Goal: Task Accomplishment & Management: Manage account settings

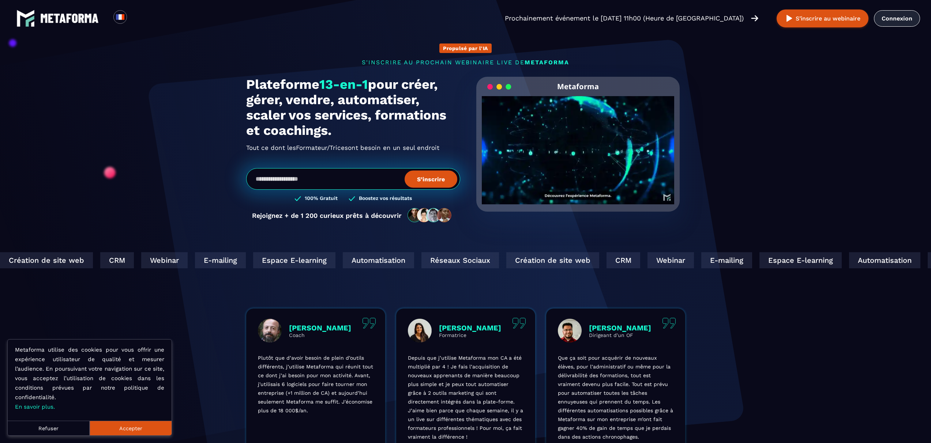
click at [902, 22] on link "Connexion" at bounding box center [897, 18] width 46 height 16
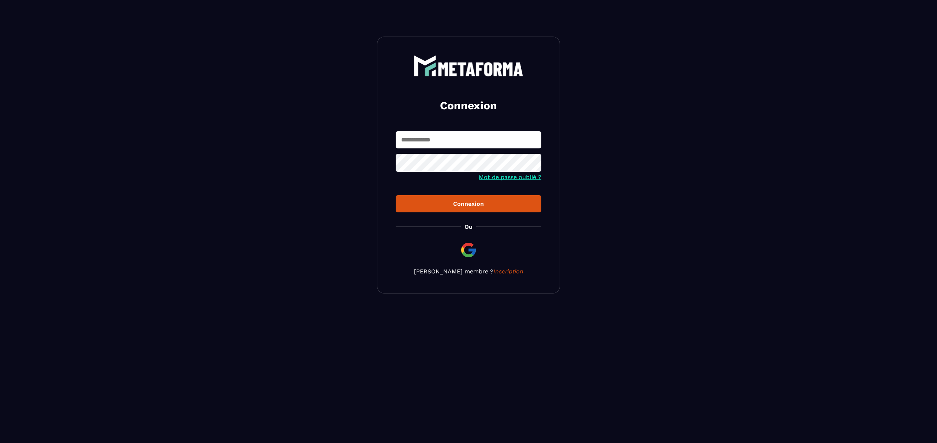
click at [426, 128] on div "Connexion Mot de passe oublié ? Connexion Ou Devenir membre ? Inscription" at bounding box center [468, 165] width 183 height 257
click at [445, 144] on input "text" at bounding box center [469, 139] width 146 height 17
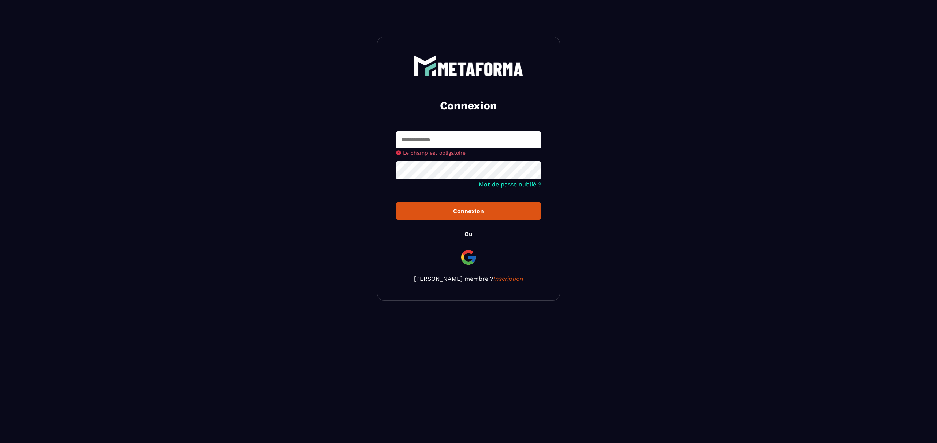
click at [471, 252] on img at bounding box center [469, 258] width 18 height 18
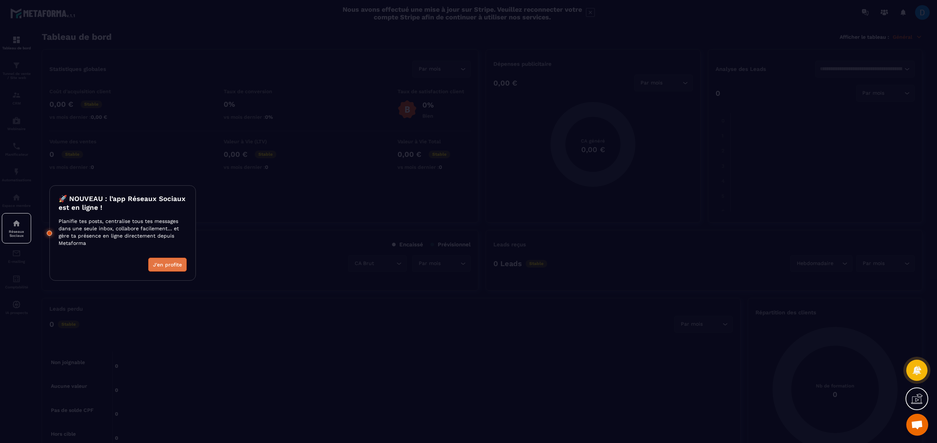
click at [176, 266] on button "J'en profite" at bounding box center [167, 265] width 38 height 14
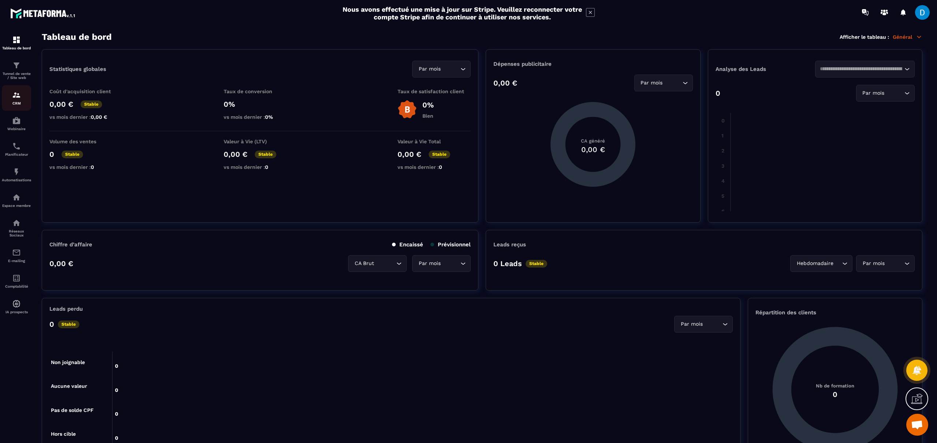
click at [23, 102] on p "CRM" at bounding box center [16, 103] width 29 height 4
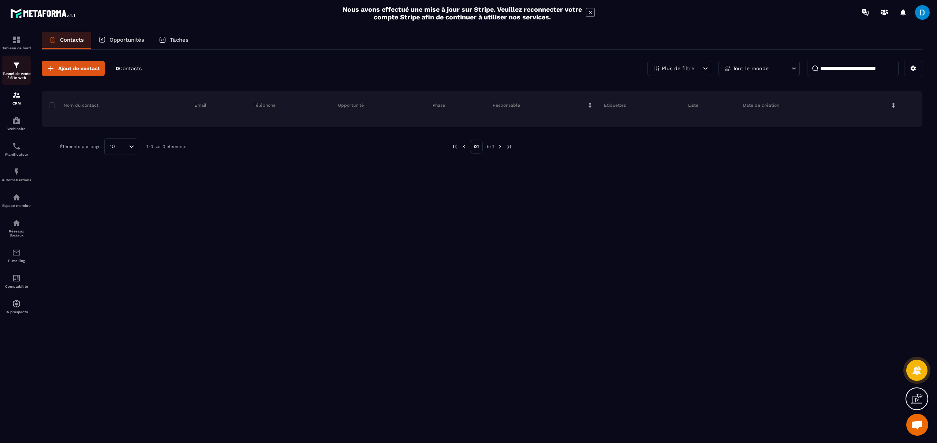
click at [25, 72] on p "Tunnel de vente / Site web" at bounding box center [16, 76] width 29 height 8
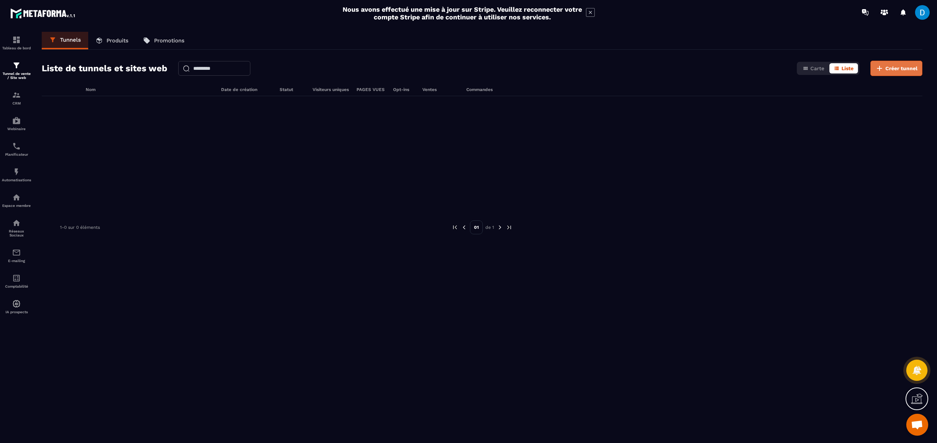
click at [909, 70] on span "Créer tunnel" at bounding box center [901, 68] width 32 height 7
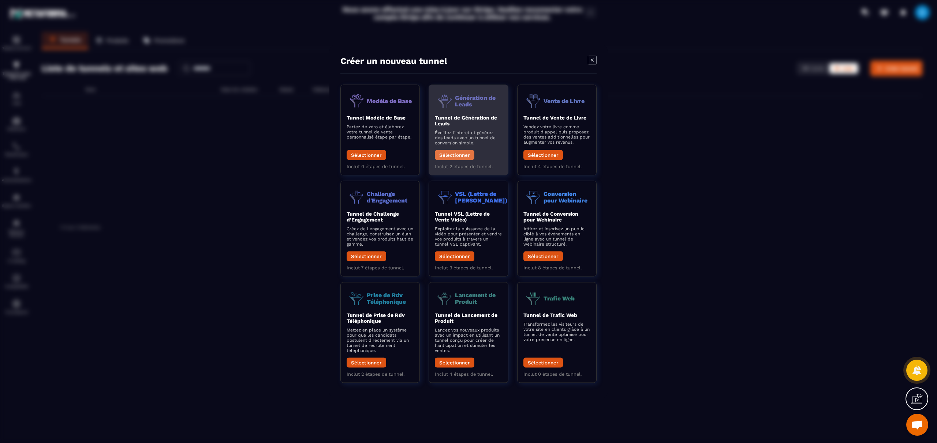
click at [462, 156] on button "Sélectionner" at bounding box center [455, 155] width 40 height 10
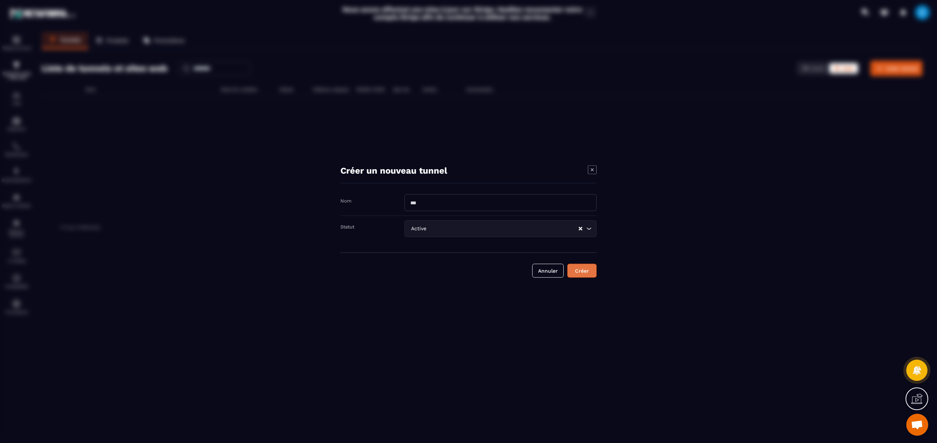
click at [574, 275] on button "Créer" at bounding box center [581, 271] width 29 height 14
click at [481, 209] on div "Nom est requis" at bounding box center [500, 212] width 192 height 6
click at [473, 201] on input "Modal window" at bounding box center [500, 199] width 192 height 17
type input "****"
click at [585, 270] on button "Créer" at bounding box center [581, 275] width 29 height 14
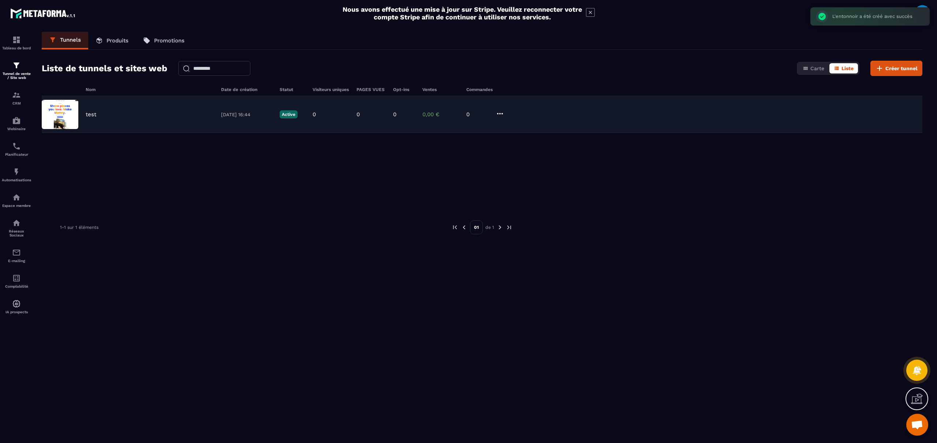
click at [143, 120] on div "test [DATE] 16:44 Active 0 0 0 0,00 € 0" at bounding box center [482, 114] width 880 height 37
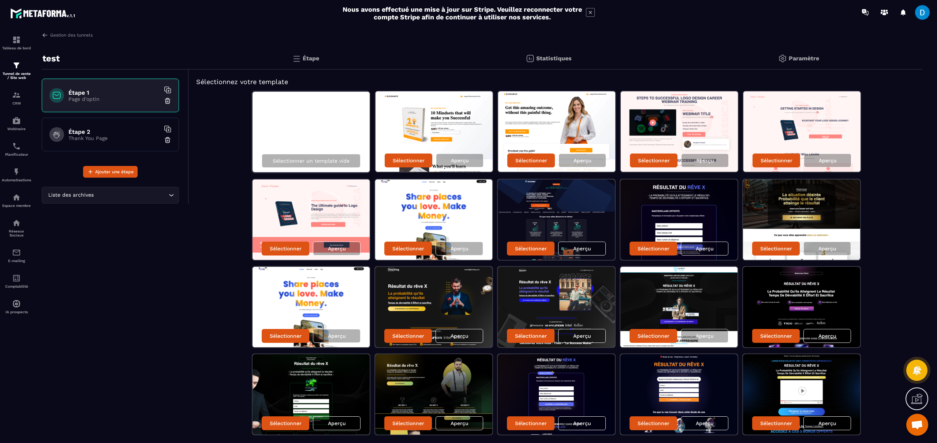
click at [141, 324] on div "test Étape 1 Page d'optin Étape 2 Thank You Page Ajouter une étape Liste des ar…" at bounding box center [115, 340] width 147 height 585
click at [129, 141] on div "Étape 2 Thank You Page" at bounding box center [110, 135] width 137 height 34
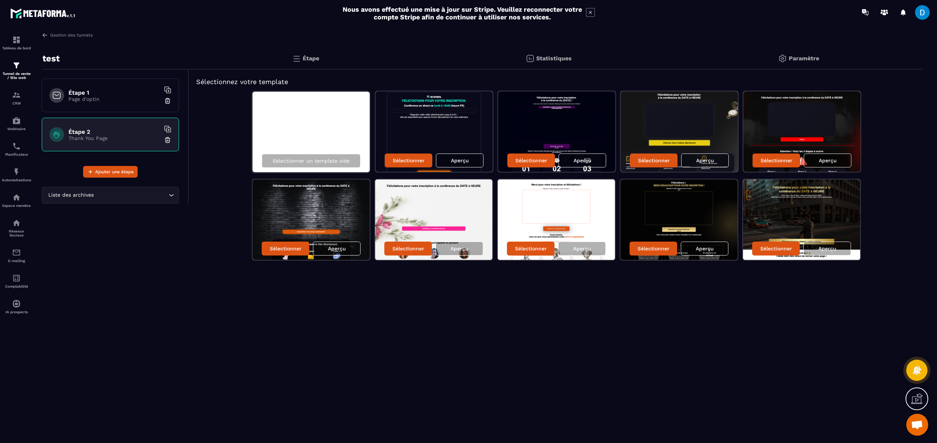
click at [102, 100] on p "Page d'optin" at bounding box center [113, 99] width 91 height 6
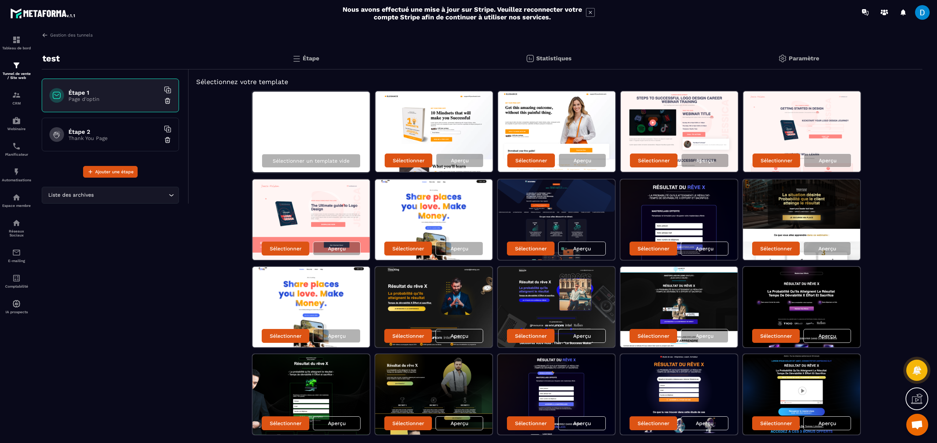
click at [136, 198] on input "Search for option" at bounding box center [131, 195] width 72 height 8
click at [169, 195] on icon "Search for option" at bounding box center [171, 195] width 7 height 7
click at [10, 96] on div "CRM" at bounding box center [16, 98] width 29 height 15
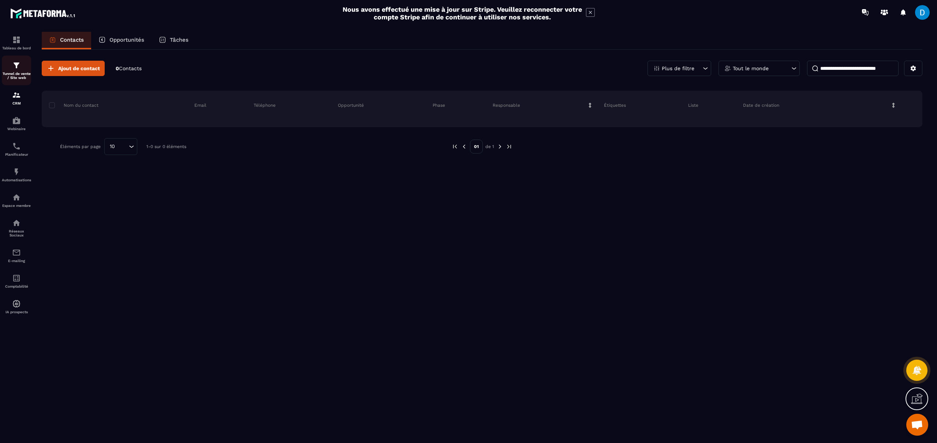
click at [12, 68] on img at bounding box center [16, 65] width 9 height 9
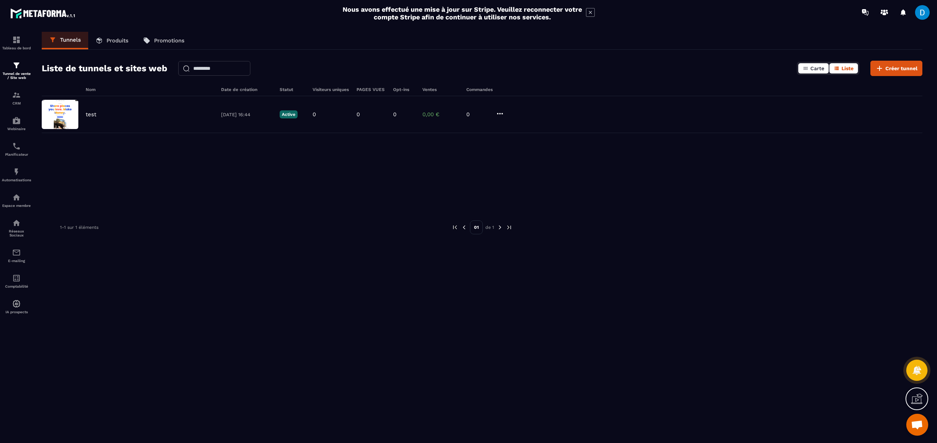
click at [813, 68] on span "Carte" at bounding box center [817, 68] width 14 height 6
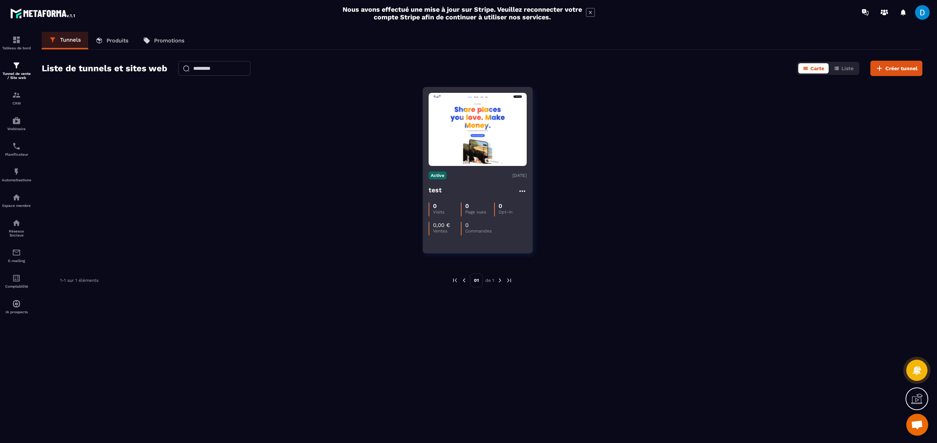
click at [483, 189] on div "test" at bounding box center [477, 191] width 98 height 12
click at [478, 146] on img at bounding box center [477, 129] width 98 height 69
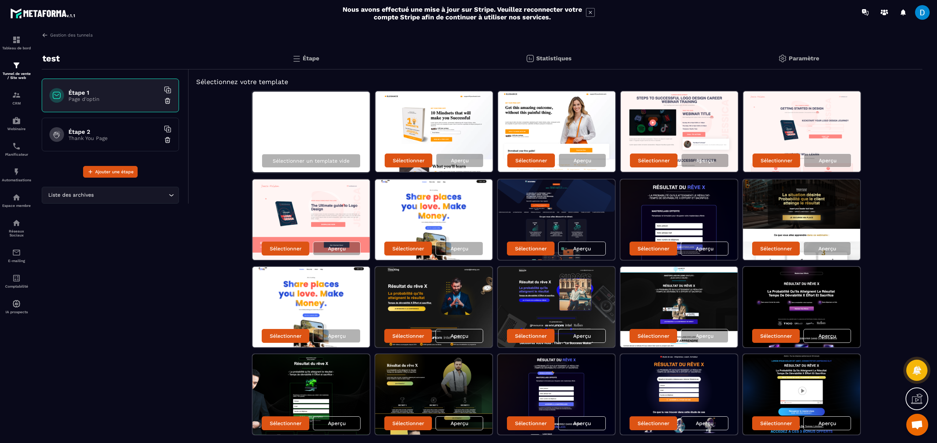
scroll to position [199, 0]
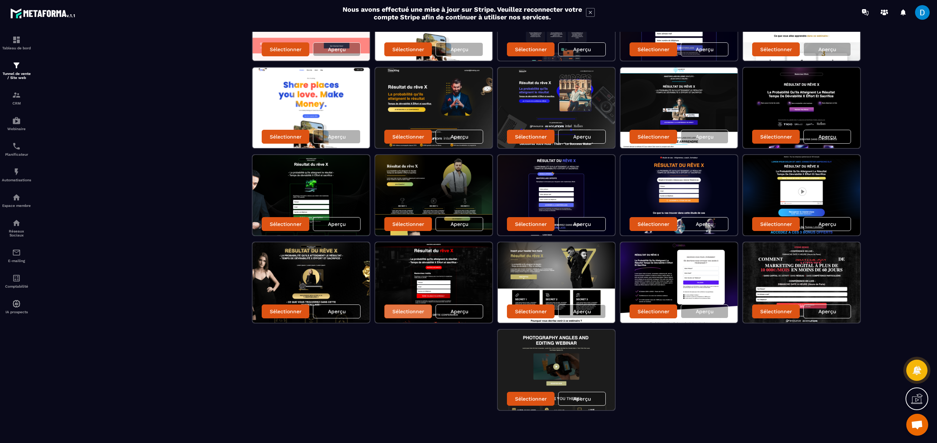
click at [428, 314] on div "Sélectionner" at bounding box center [408, 312] width 48 height 14
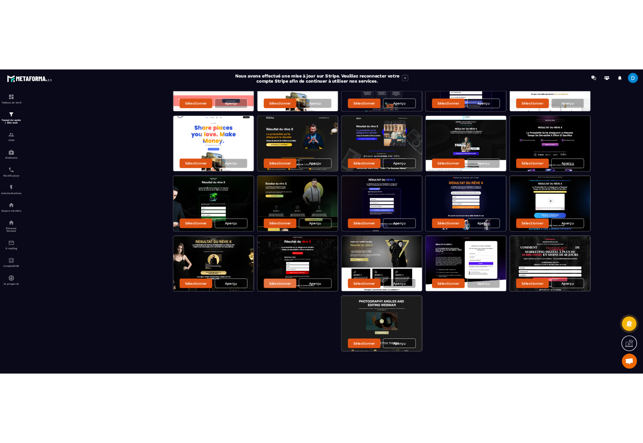
scroll to position [0, 0]
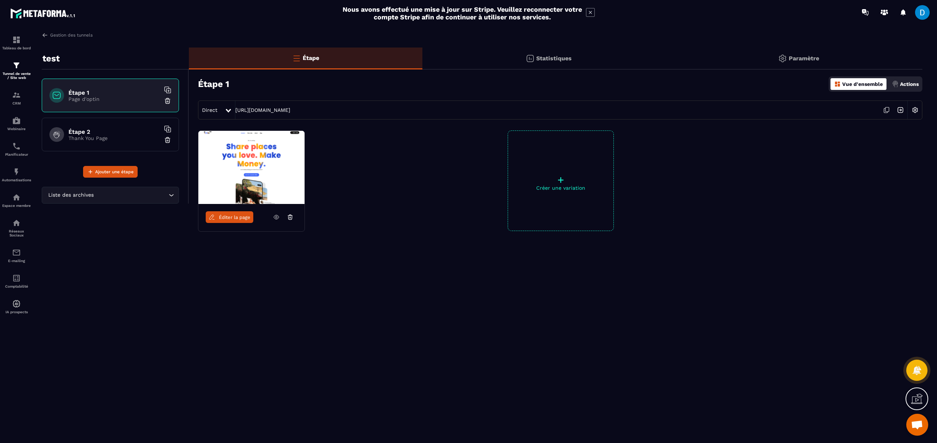
click at [375, 366] on div "Gestion des tunnels test Étape 1 Page d'optin Étape 2 Thank You Page Ajouter un…" at bounding box center [481, 236] width 895 height 409
click at [371, 216] on div "Éditer la page + Créer une variation" at bounding box center [555, 199] width 733 height 137
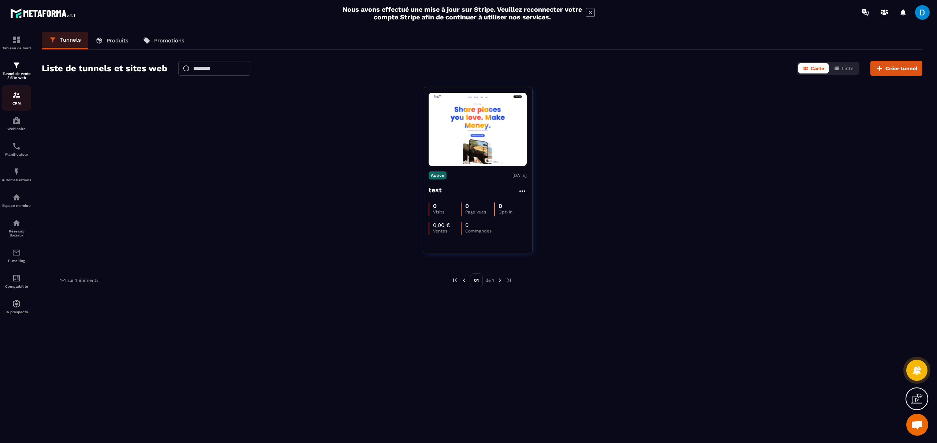
click at [12, 99] on img at bounding box center [16, 95] width 9 height 9
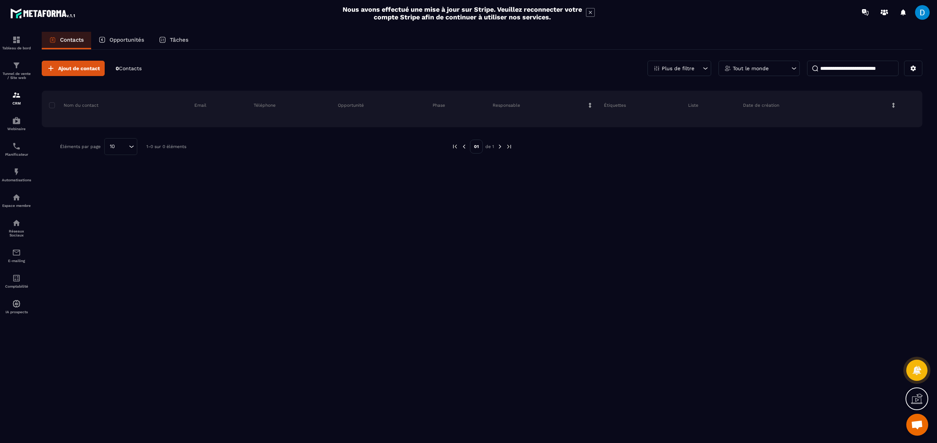
click at [713, 173] on div "Ajout de contact 0 Contacts Plus de filtre Tout le monde Nom du contact Email T…" at bounding box center [482, 246] width 880 height 393
click at [16, 230] on p "Réseaux Sociaux" at bounding box center [16, 233] width 29 height 8
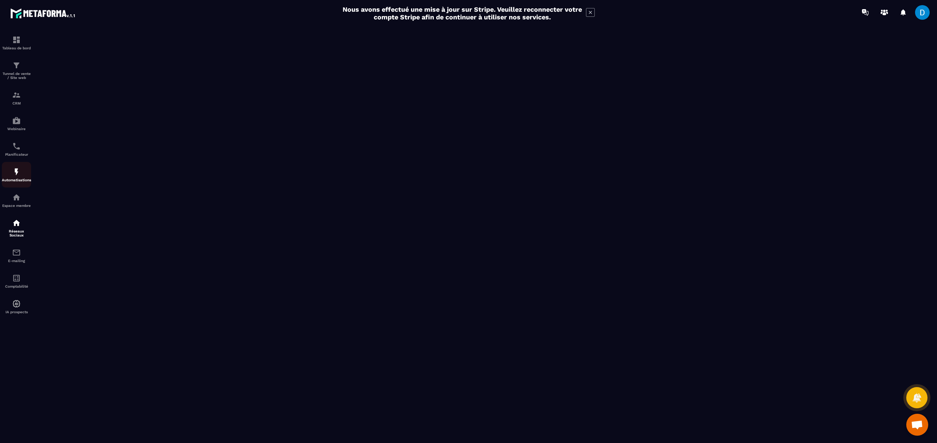
click at [16, 177] on div "Automatisations" at bounding box center [16, 175] width 29 height 15
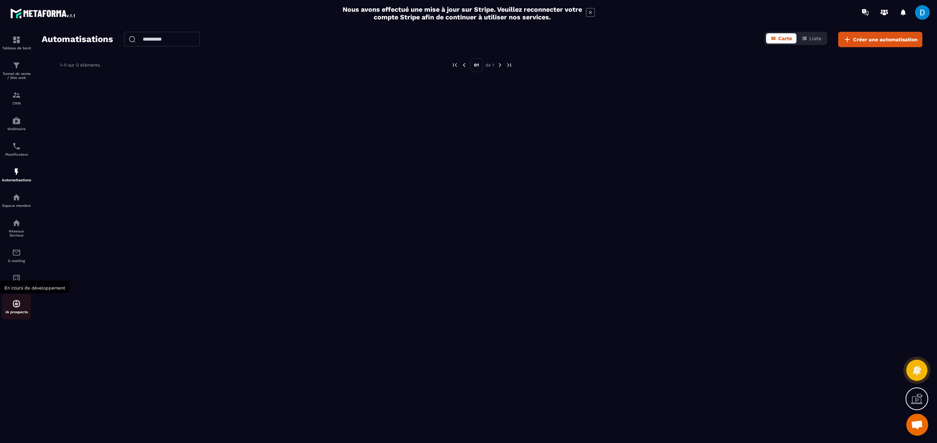
click at [24, 305] on div "IA prospects" at bounding box center [16, 307] width 29 height 15
click at [883, 38] on span "Créer une automatisation" at bounding box center [885, 39] width 64 height 7
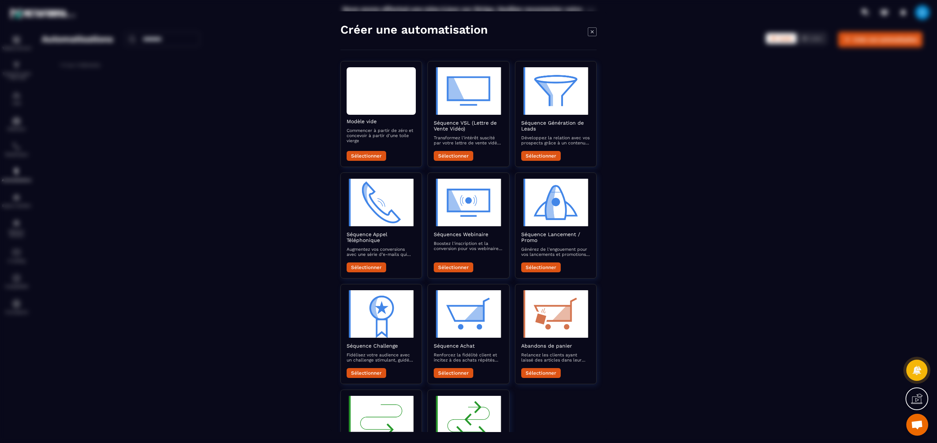
click at [27, 363] on div "Modal window" at bounding box center [468, 221] width 937 height 443
click at [596, 33] on icon "Modal window" at bounding box center [592, 31] width 9 height 9
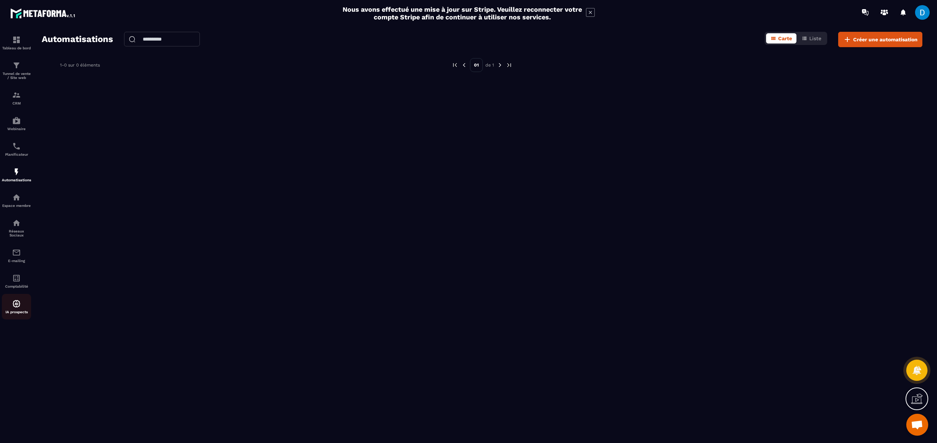
click at [14, 302] on img at bounding box center [16, 304] width 9 height 9
click at [18, 312] on p "IA prospects" at bounding box center [16, 312] width 29 height 4
click at [16, 308] on img at bounding box center [16, 304] width 9 height 9
click at [12, 282] on img at bounding box center [16, 278] width 9 height 9
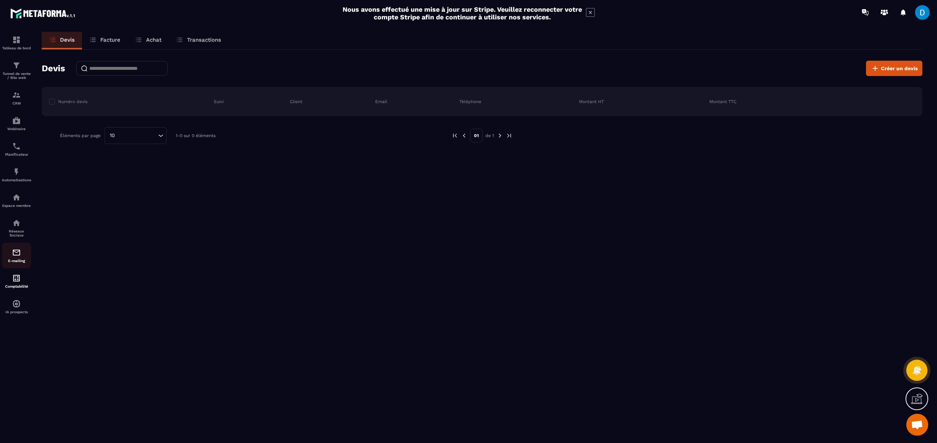
click at [19, 259] on p "E-mailing" at bounding box center [16, 261] width 29 height 4
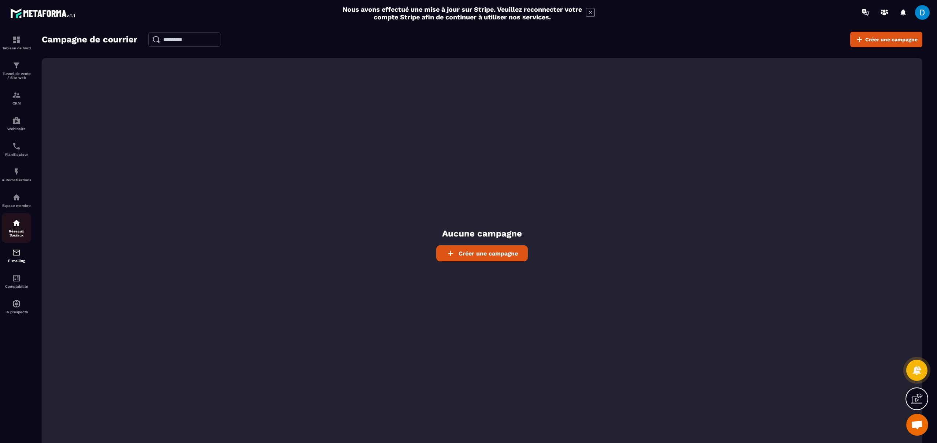
click at [16, 233] on p "Réseaux Sociaux" at bounding box center [16, 233] width 29 height 8
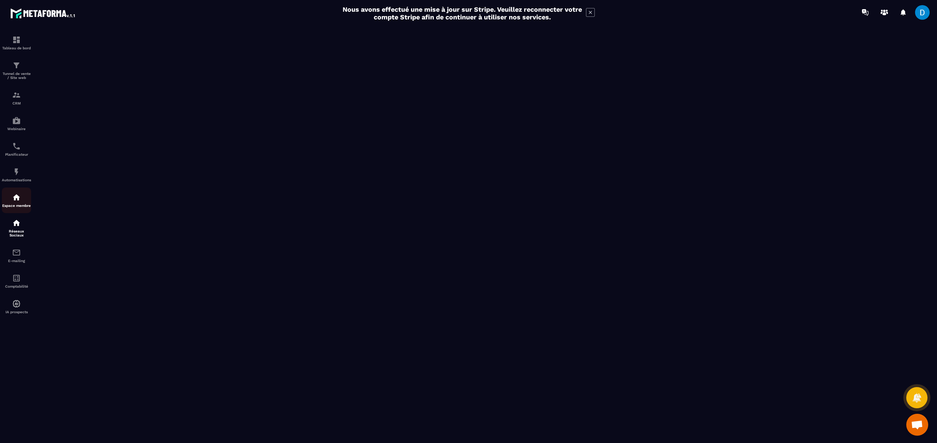
click at [19, 192] on link "Espace membre" at bounding box center [16, 201] width 29 height 26
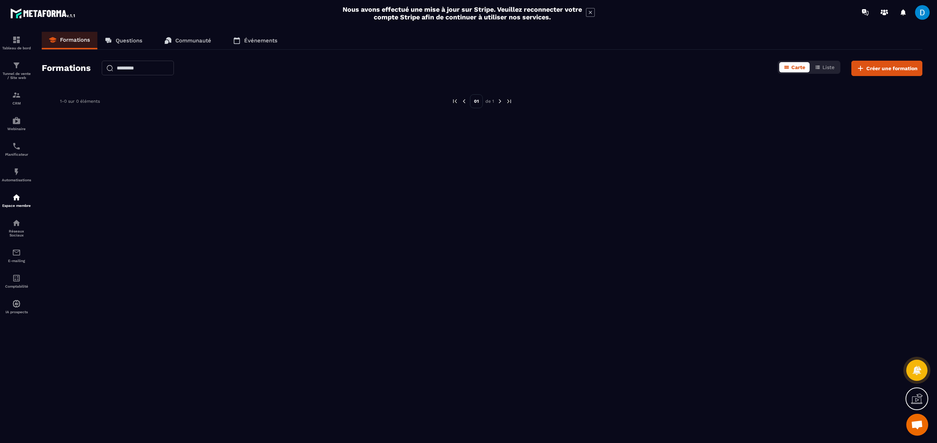
click at [111, 41] on icon at bounding box center [108, 41] width 5 height 4
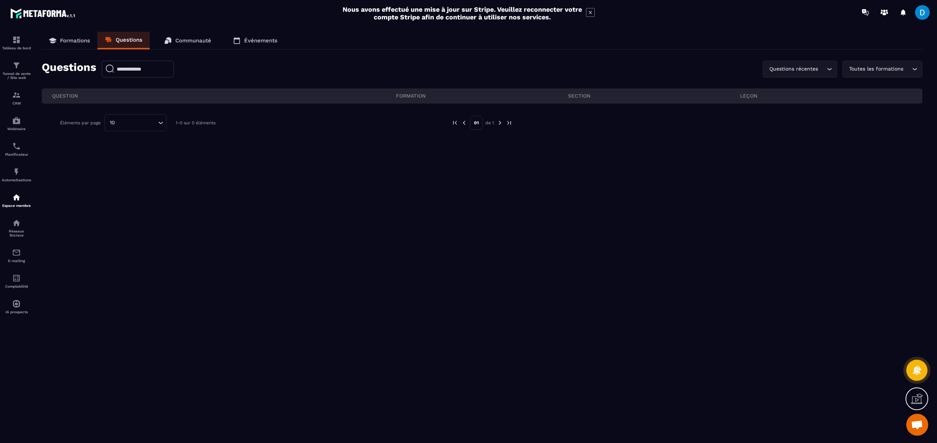
click at [281, 31] on section "Tableau de bord Tunnel de vente / Site web CRM Webinaire Planificateur Automati…" at bounding box center [468, 236] width 937 height 423
click at [271, 41] on p "Événements" at bounding box center [260, 40] width 33 height 7
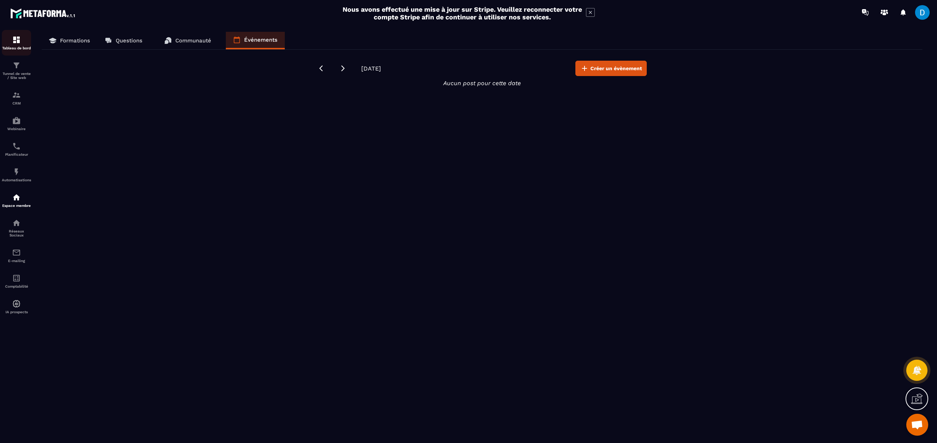
click at [25, 45] on div "Tableau de bord" at bounding box center [16, 42] width 29 height 15
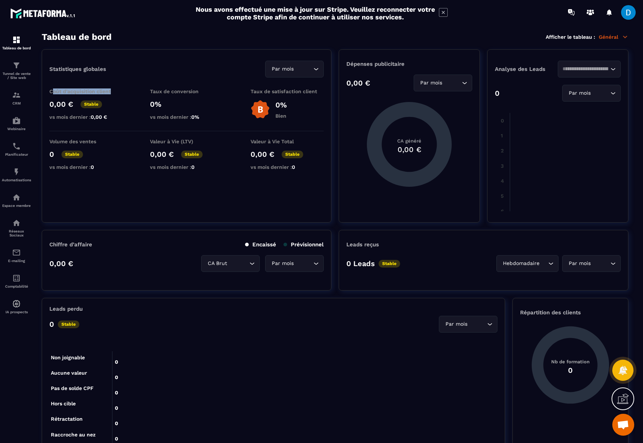
drag, startPoint x: 52, startPoint y: 92, endPoint x: 117, endPoint y: 89, distance: 64.5
click at [115, 89] on p "Coût d'acquisition client" at bounding box center [85, 92] width 73 height 6
drag, startPoint x: 154, startPoint y: 93, endPoint x: 238, endPoint y: 92, distance: 84.5
click at [238, 92] on div "Coût d'acquisition client 0,00 € Stable vs mois dernier : 0,00 € Taux de conver…" at bounding box center [186, 110] width 274 height 43
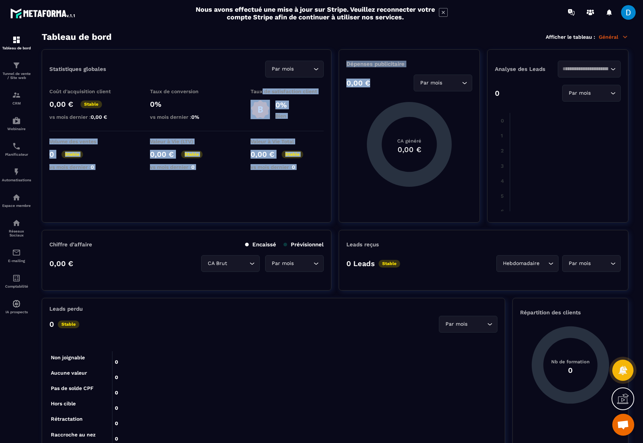
drag, startPoint x: 262, startPoint y: 92, endPoint x: 346, endPoint y: 91, distance: 83.8
click at [346, 91] on section "Statistiques globales Par mois Loading... Coût d'acquisition client 0,00 € Stab…" at bounding box center [335, 135] width 587 height 173
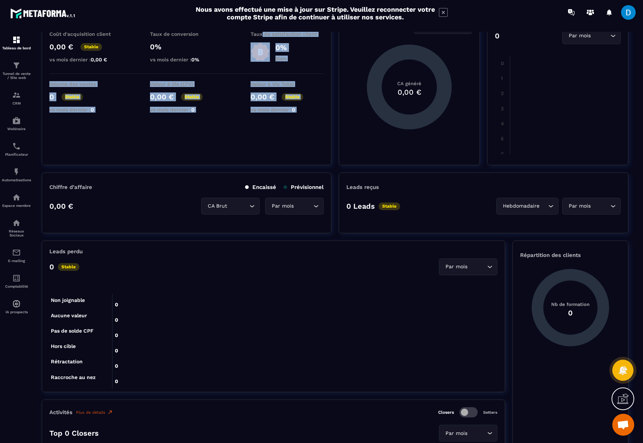
scroll to position [20, 0]
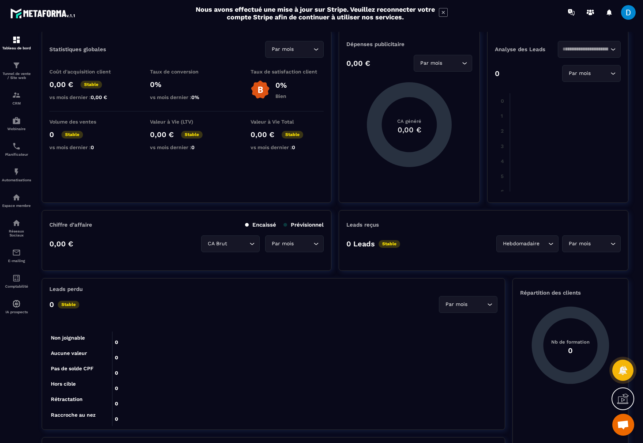
click at [476, 263] on div "Leads reçus 0 Leads Stable Hebdomadaire Loading... Par mois Loading..." at bounding box center [484, 240] width 290 height 61
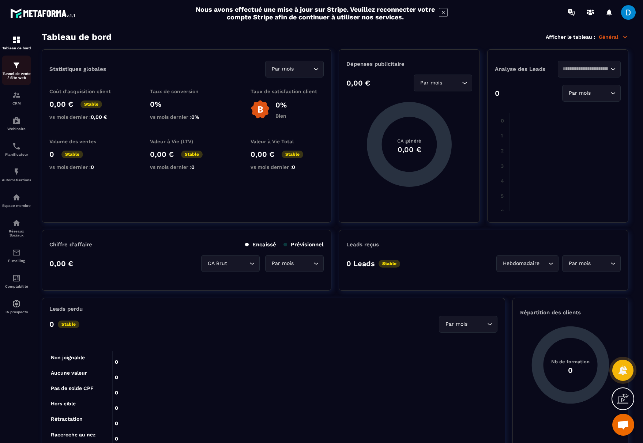
click at [8, 76] on p "Tunnel de vente / Site web" at bounding box center [16, 76] width 29 height 8
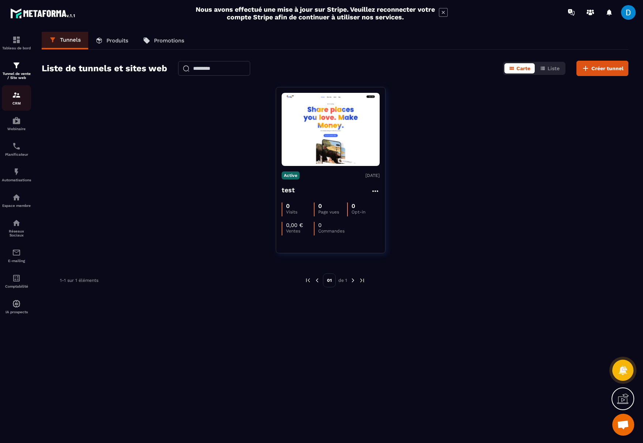
click at [18, 106] on link "CRM" at bounding box center [16, 98] width 29 height 26
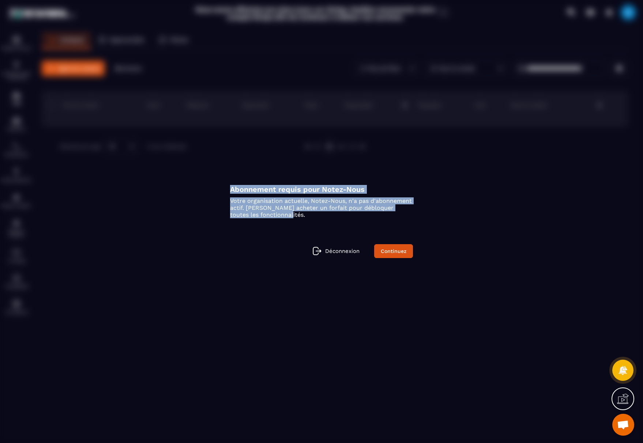
drag, startPoint x: 227, startPoint y: 190, endPoint x: 435, endPoint y: 227, distance: 210.7
click at [393, 239] on div "Abonnement requis pour Notez-Nous Votre organisation actuelle, Notez-Nous, n'a …" at bounding box center [321, 221] width 205 height 95
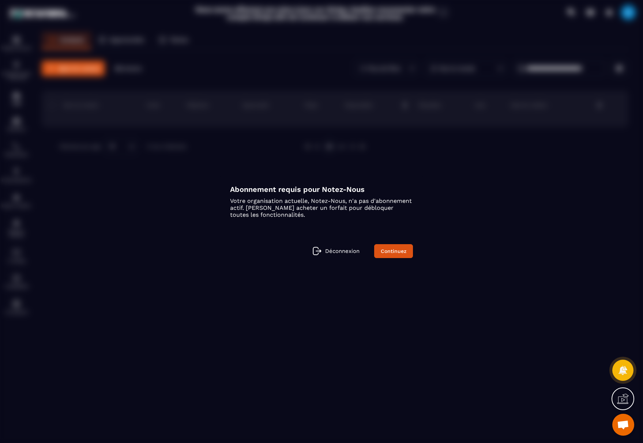
click at [468, 221] on div "Modal window" at bounding box center [321, 221] width 643 height 443
click at [332, 249] on p "Déconnexion" at bounding box center [342, 251] width 34 height 7
